Goal: Go to known website: Go to known website

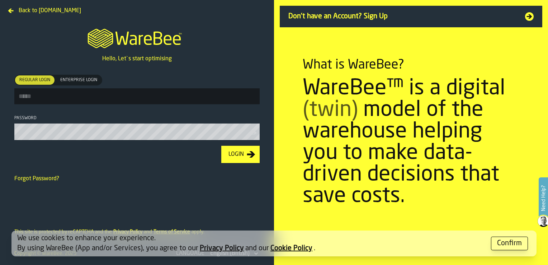
click at [505, 239] on div "Confirm" at bounding box center [509, 243] width 25 height 10
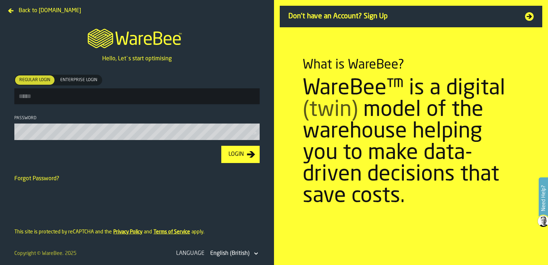
click at [30, 9] on span "Back to [DOMAIN_NAME]" at bounding box center [50, 10] width 62 height 9
click at [230, 254] on div "English (British)" at bounding box center [229, 253] width 39 height 9
click at [248, 254] on div "English (British)" at bounding box center [229, 253] width 39 height 9
